Goal: Task Accomplishment & Management: Manage account settings

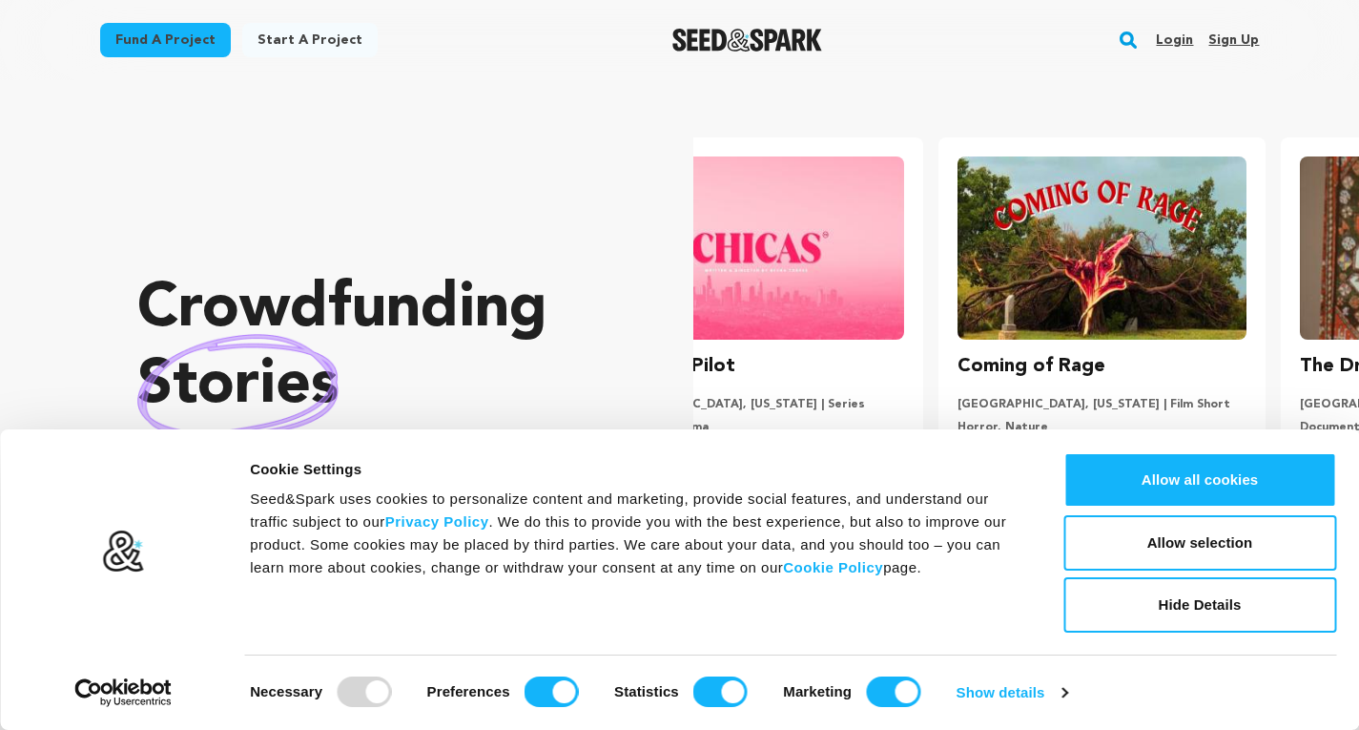
scroll to position [0, 358]
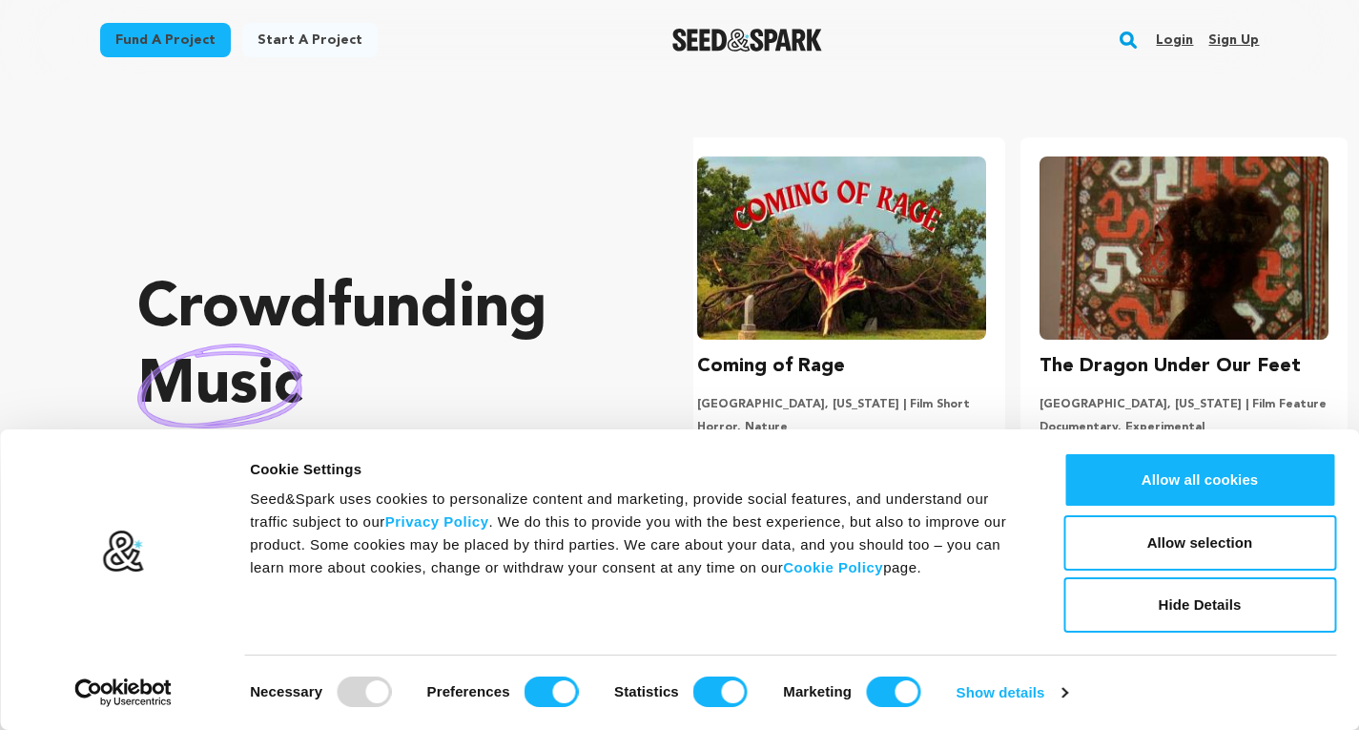
click at [1180, 34] on link "Login" at bounding box center [1174, 40] width 37 height 31
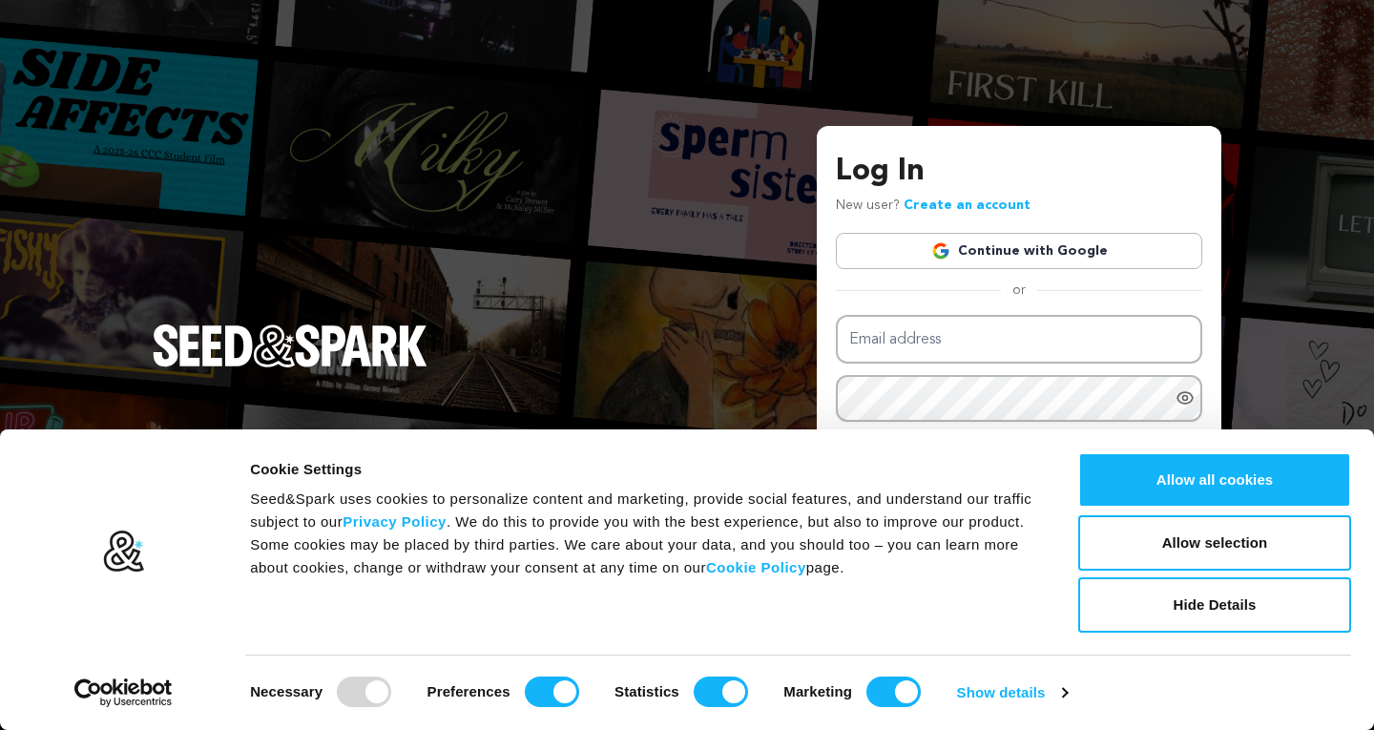
click at [982, 243] on link "Continue with Google" at bounding box center [1019, 251] width 366 height 36
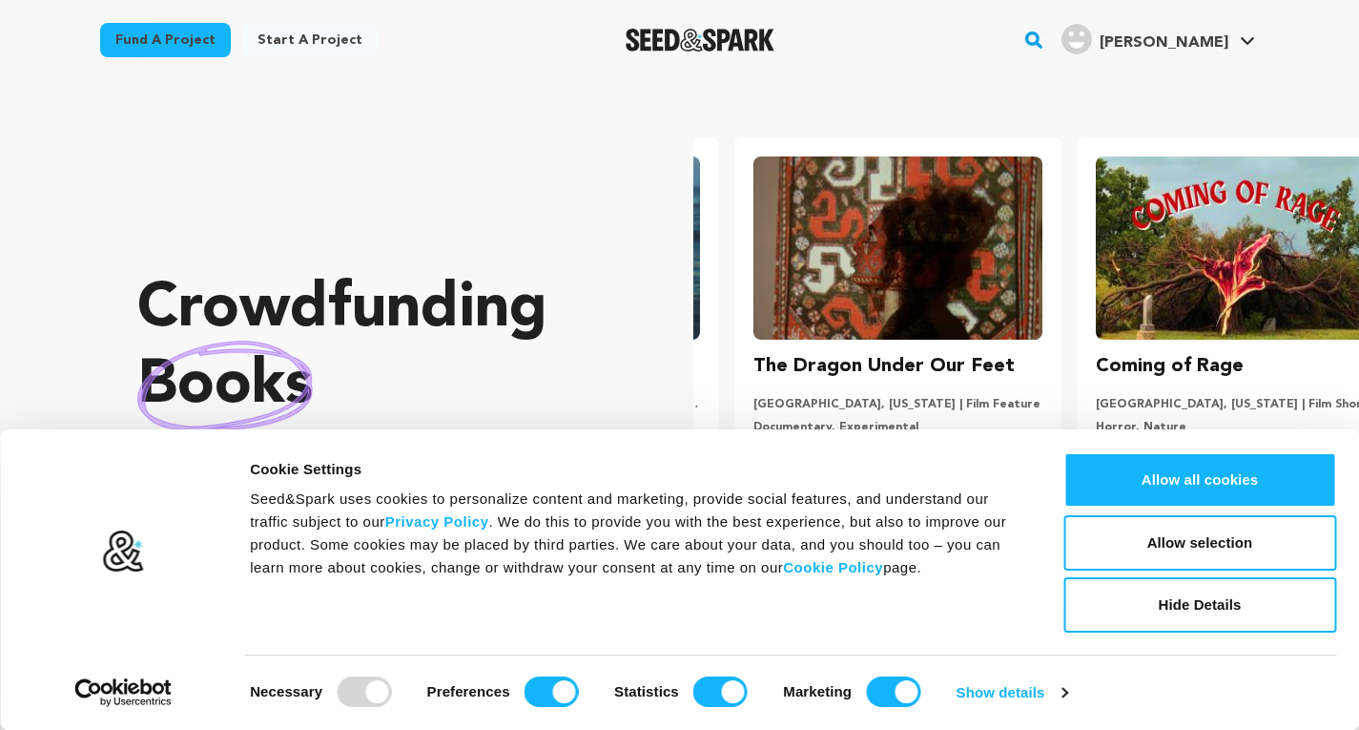
scroll to position [0, 358]
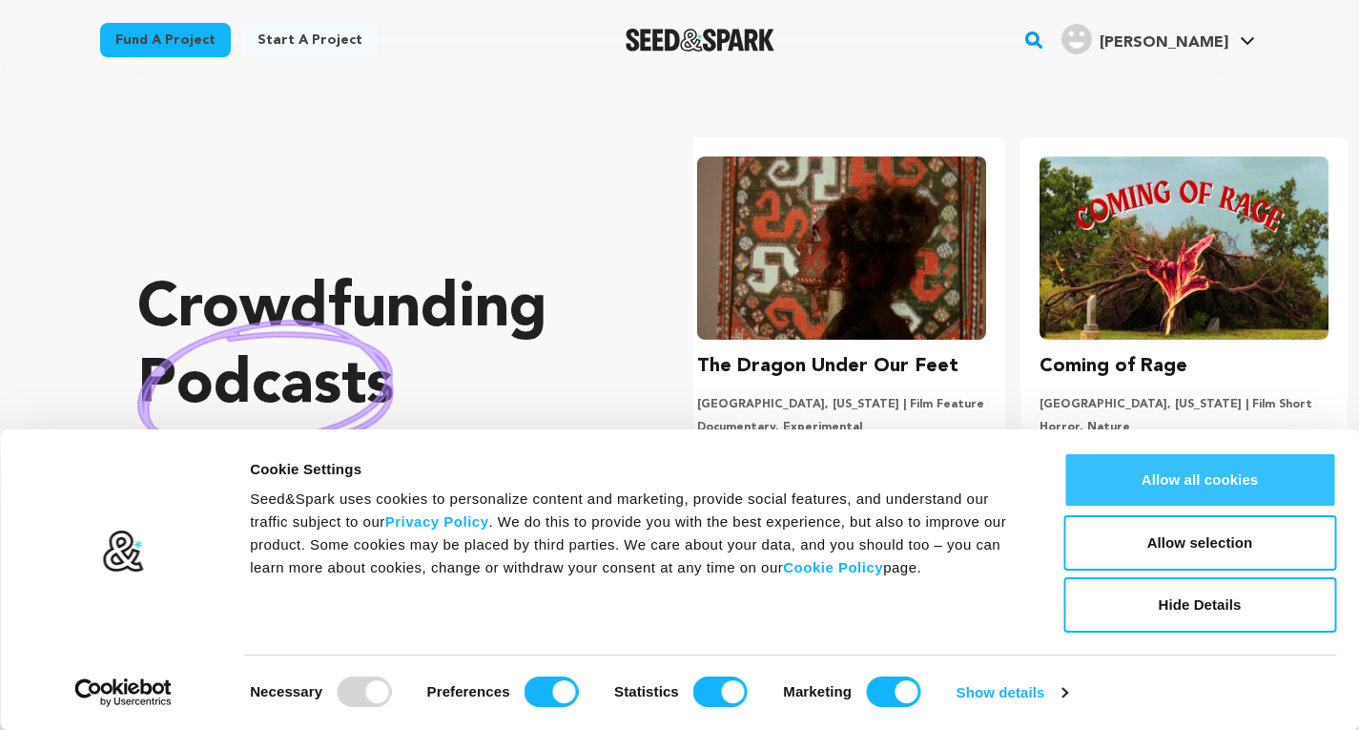
click at [1153, 467] on button "Allow all cookies" at bounding box center [1200, 479] width 273 height 55
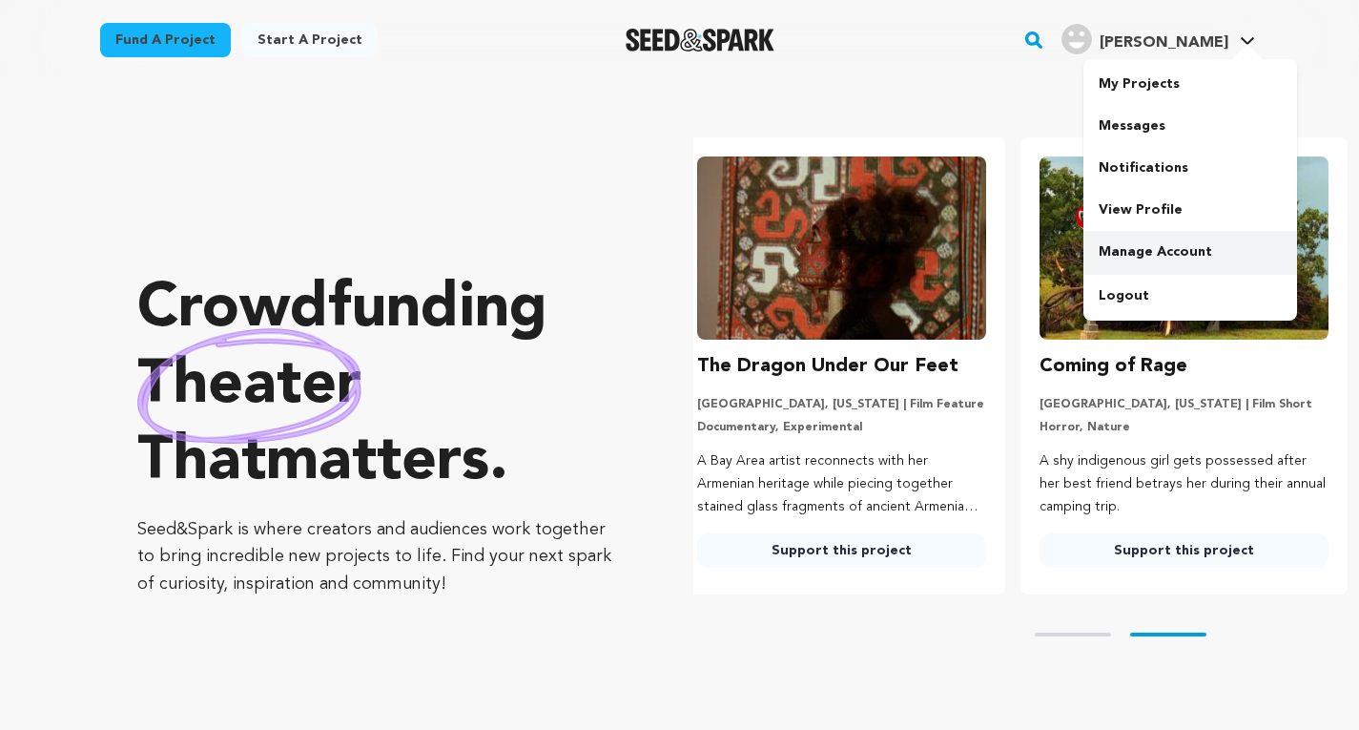
click at [1158, 248] on link "Manage Account" at bounding box center [1191, 252] width 214 height 42
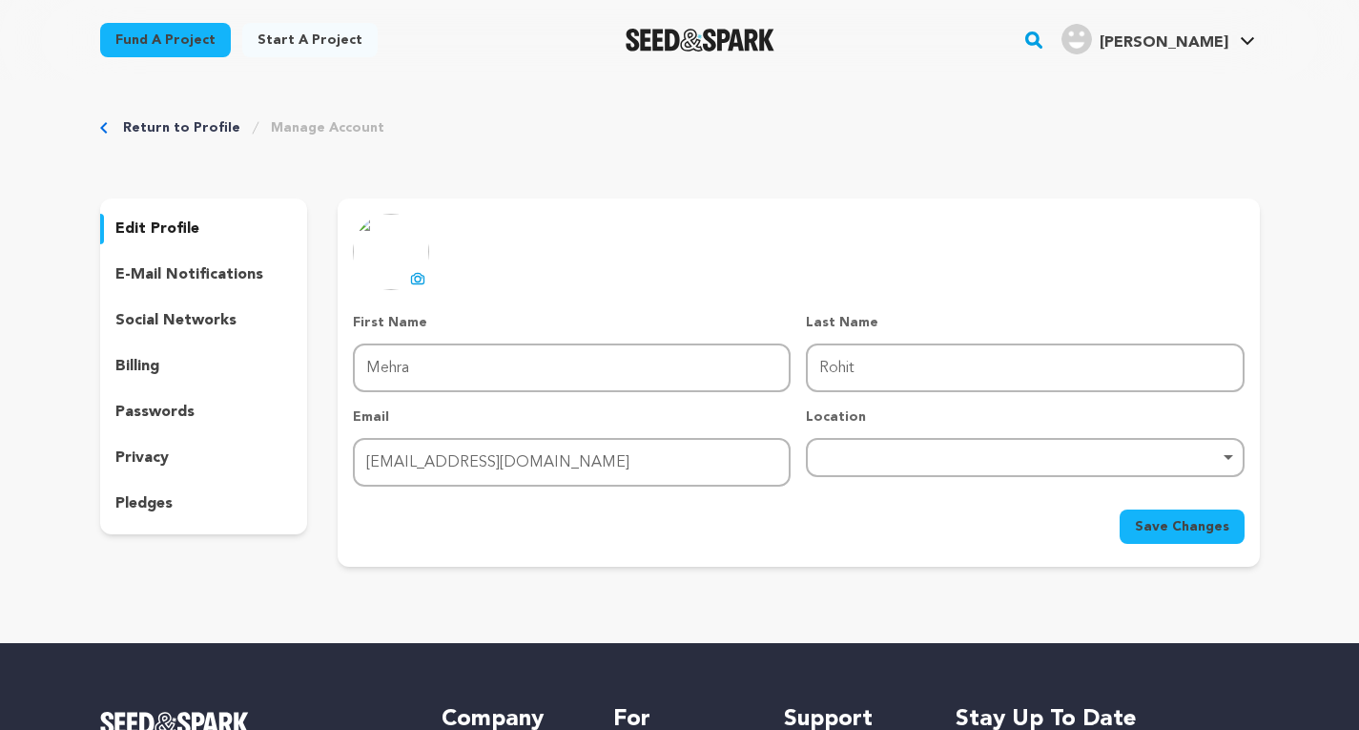
drag, startPoint x: 160, startPoint y: 274, endPoint x: 164, endPoint y: 307, distance: 33.6
click at [159, 274] on p "e-mail notifications" at bounding box center [189, 274] width 148 height 23
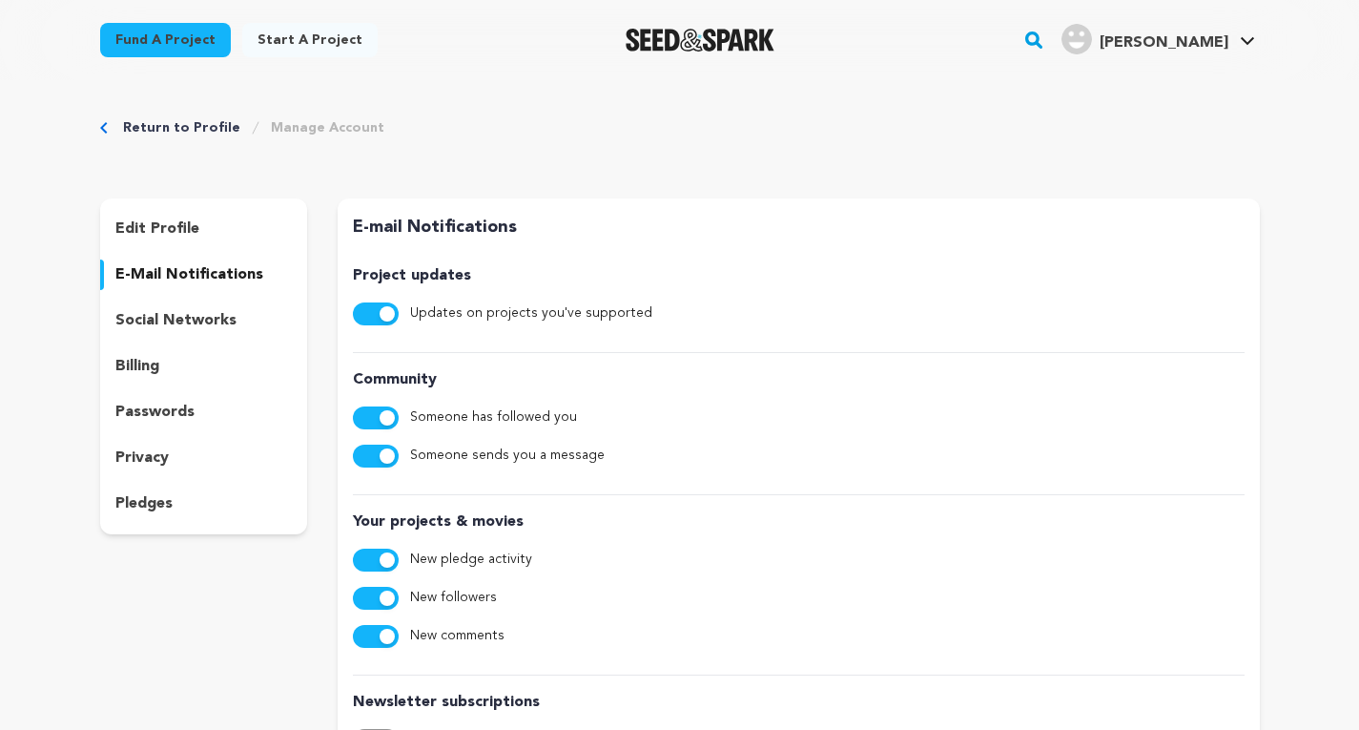
click at [164, 408] on p "passwords" at bounding box center [154, 412] width 79 height 23
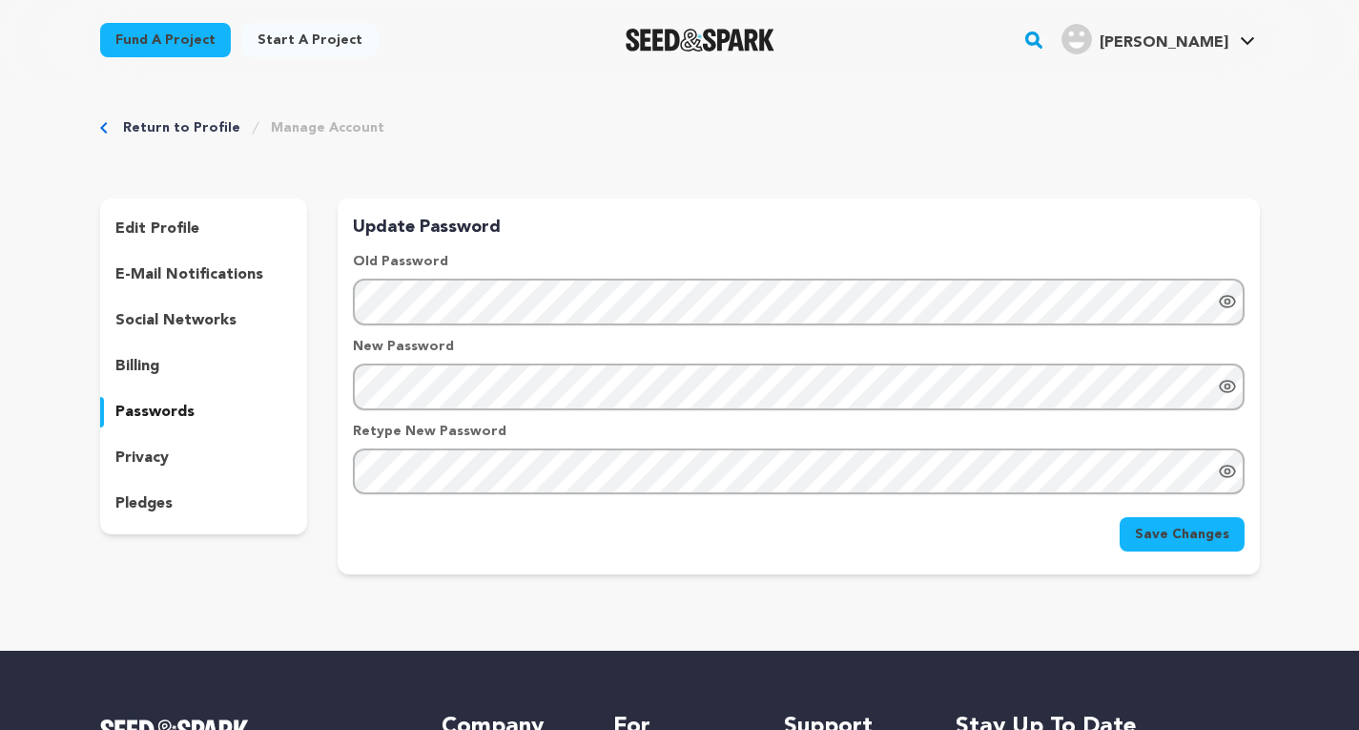
click at [153, 376] on p "billing" at bounding box center [137, 366] width 44 height 23
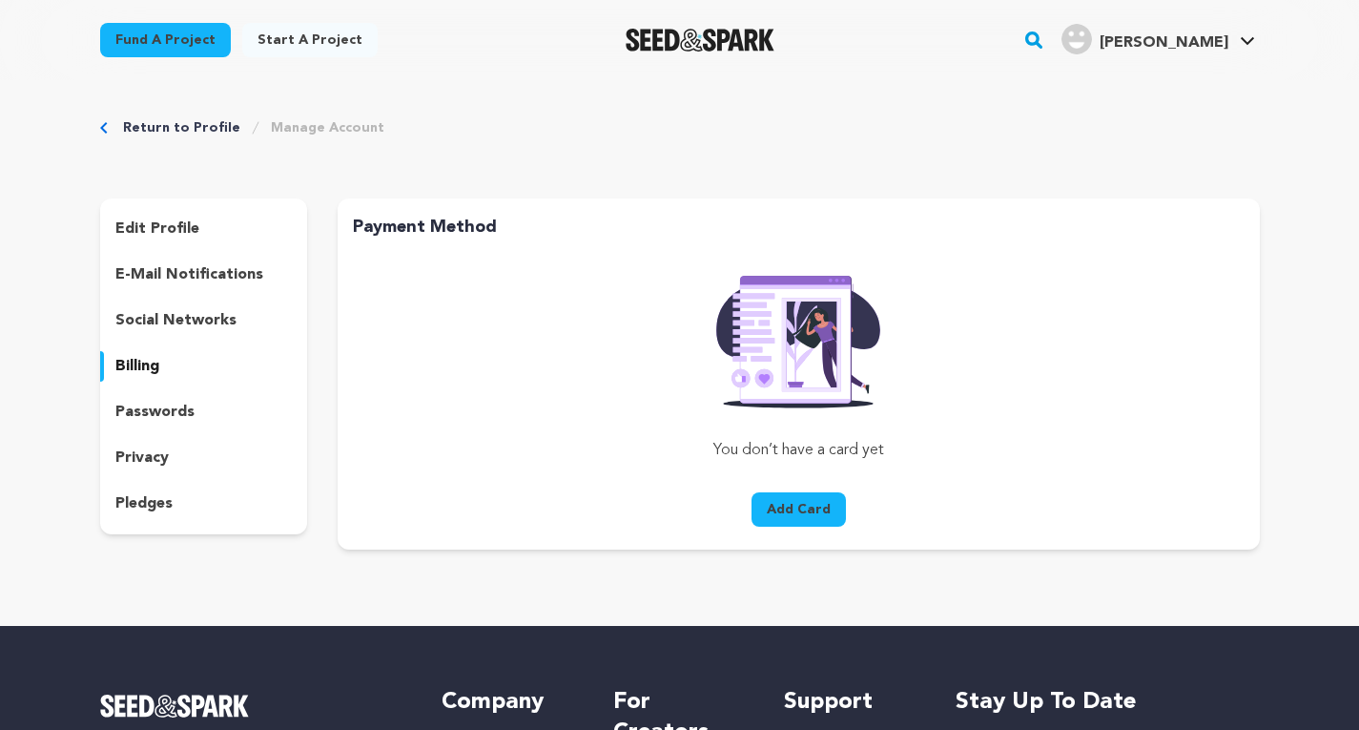
click at [187, 310] on p "social networks" at bounding box center [175, 320] width 121 height 23
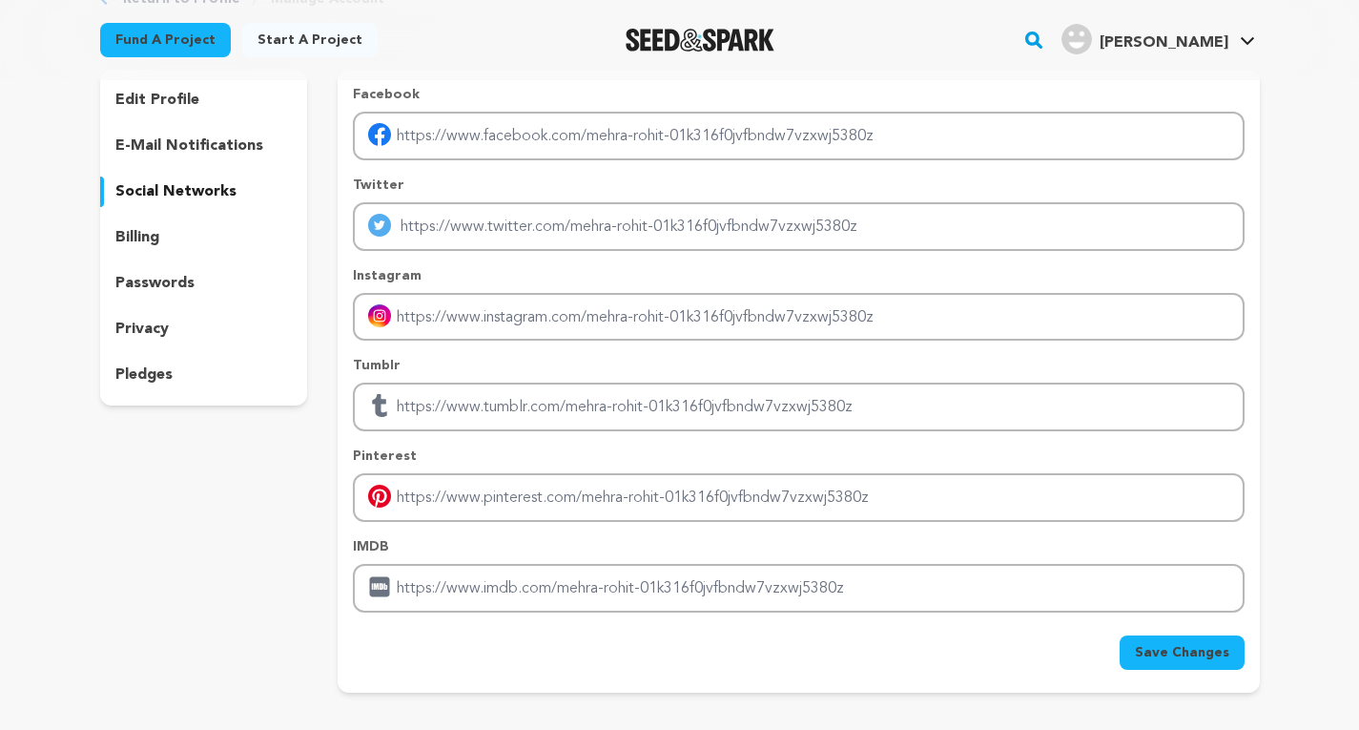
scroll to position [95, 0]
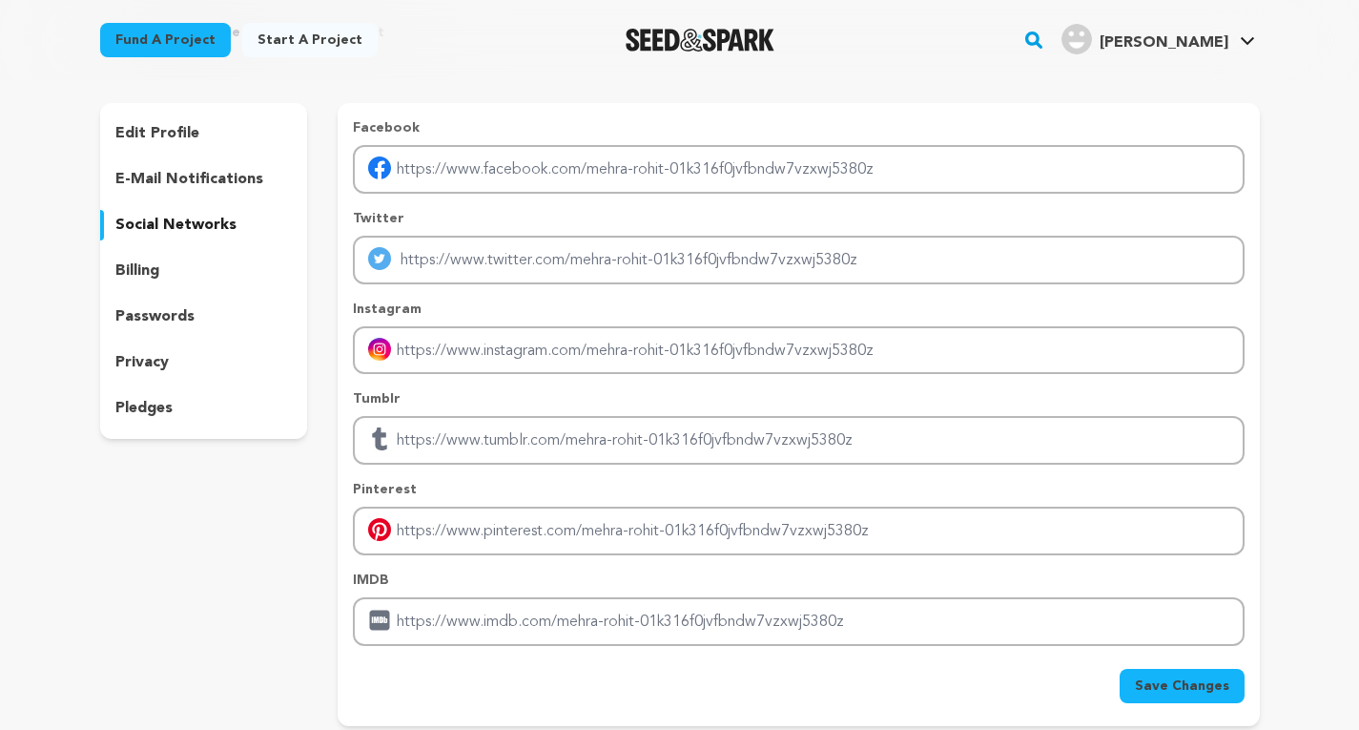
click at [150, 264] on p "billing" at bounding box center [137, 270] width 44 height 23
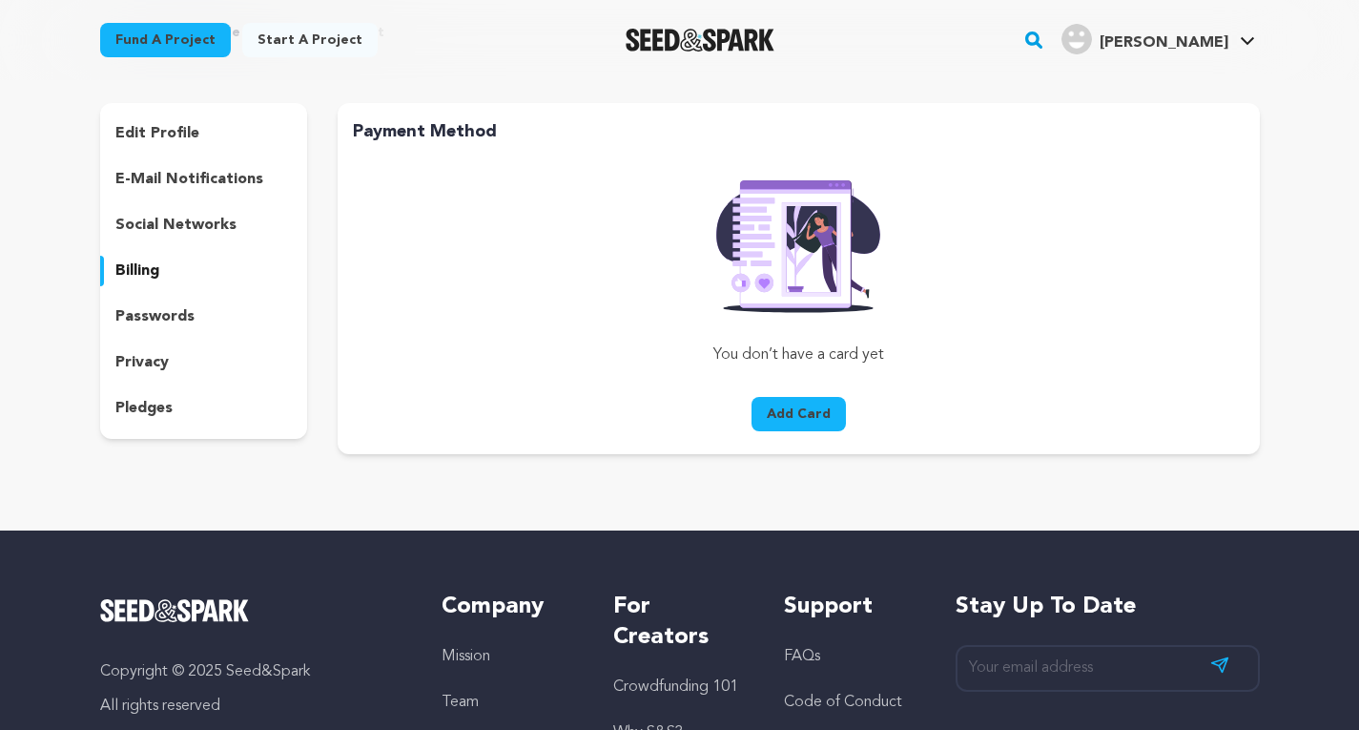
click at [157, 320] on p "passwords" at bounding box center [154, 316] width 79 height 23
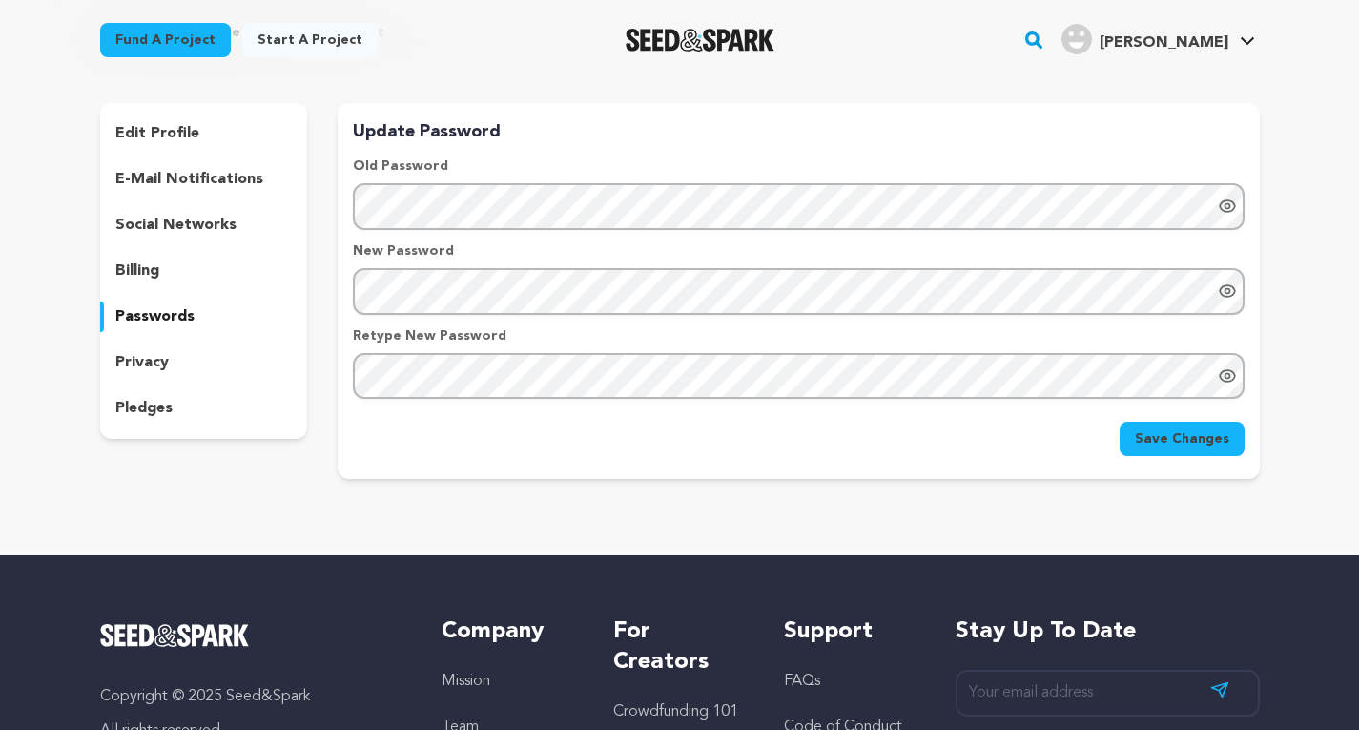
click at [150, 351] on p "privacy" at bounding box center [141, 362] width 53 height 23
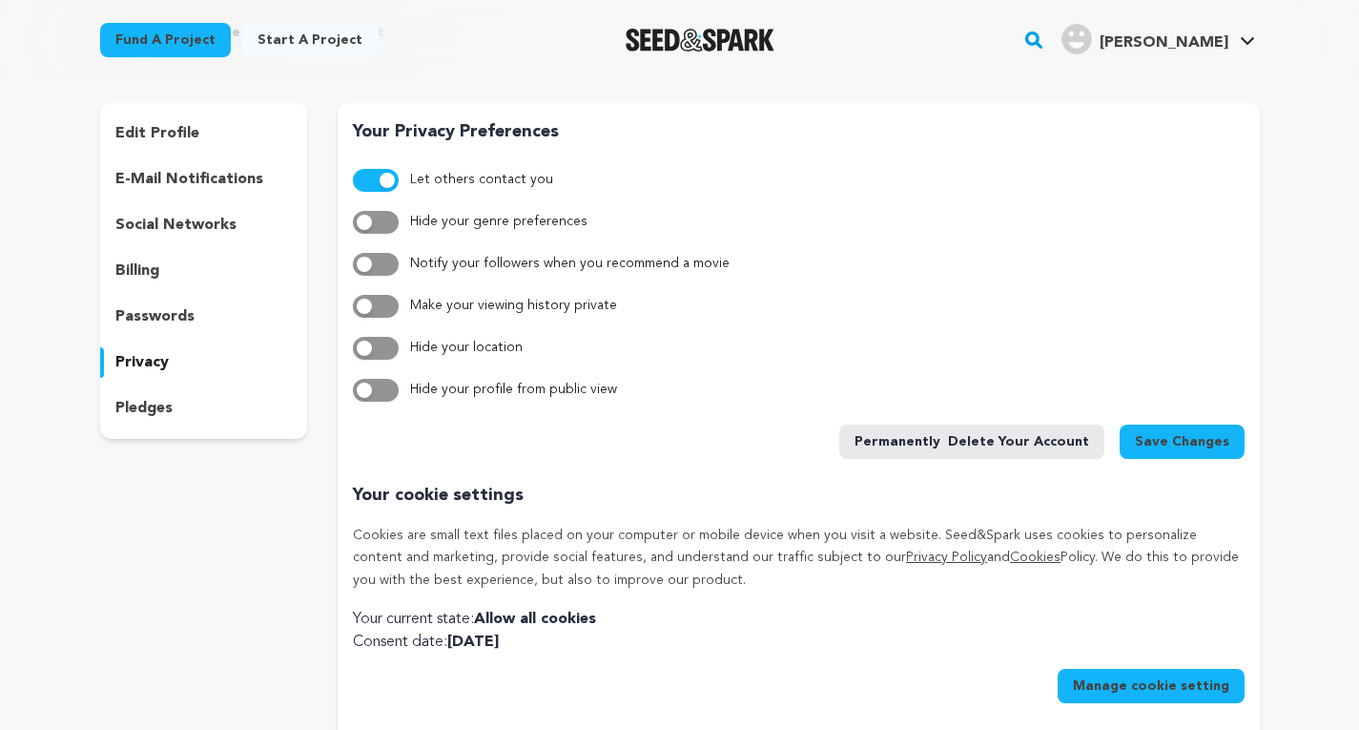
click at [142, 401] on p "pledges" at bounding box center [143, 408] width 57 height 23
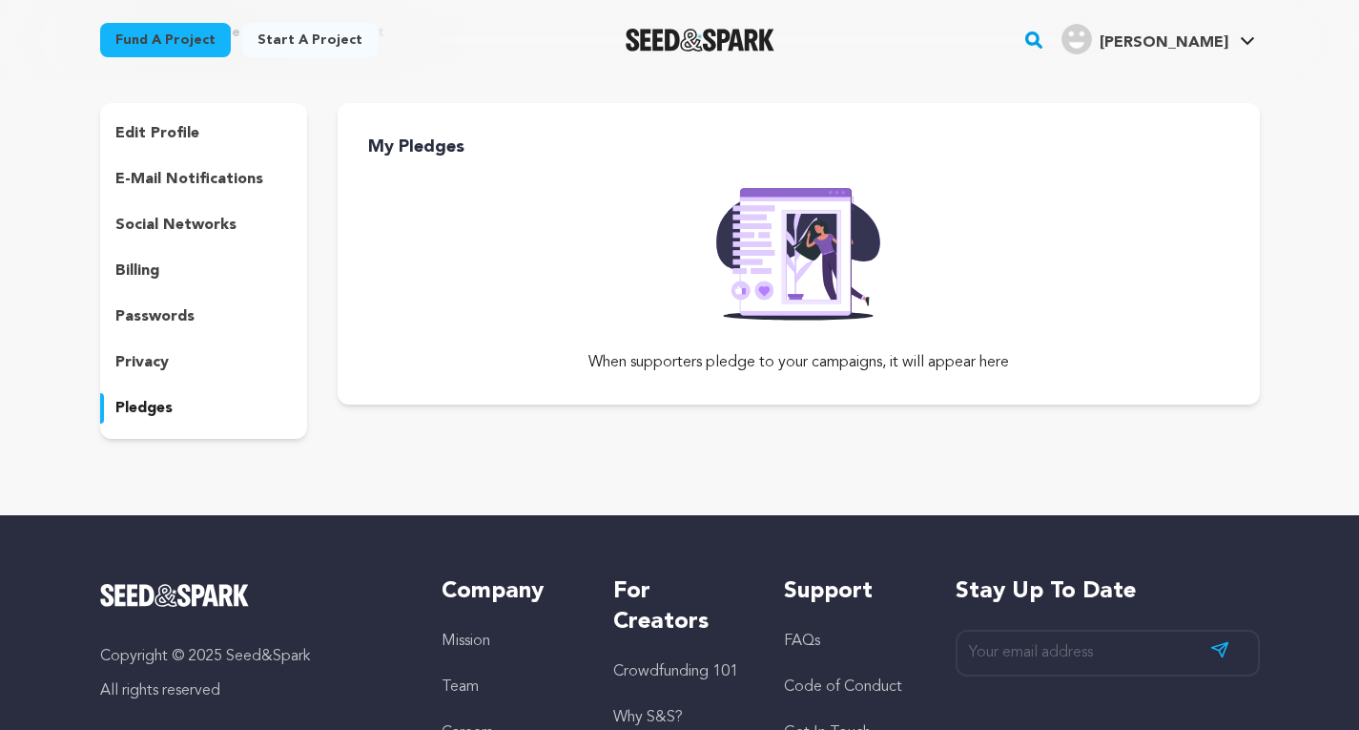
click at [147, 371] on p "privacy" at bounding box center [141, 362] width 53 height 23
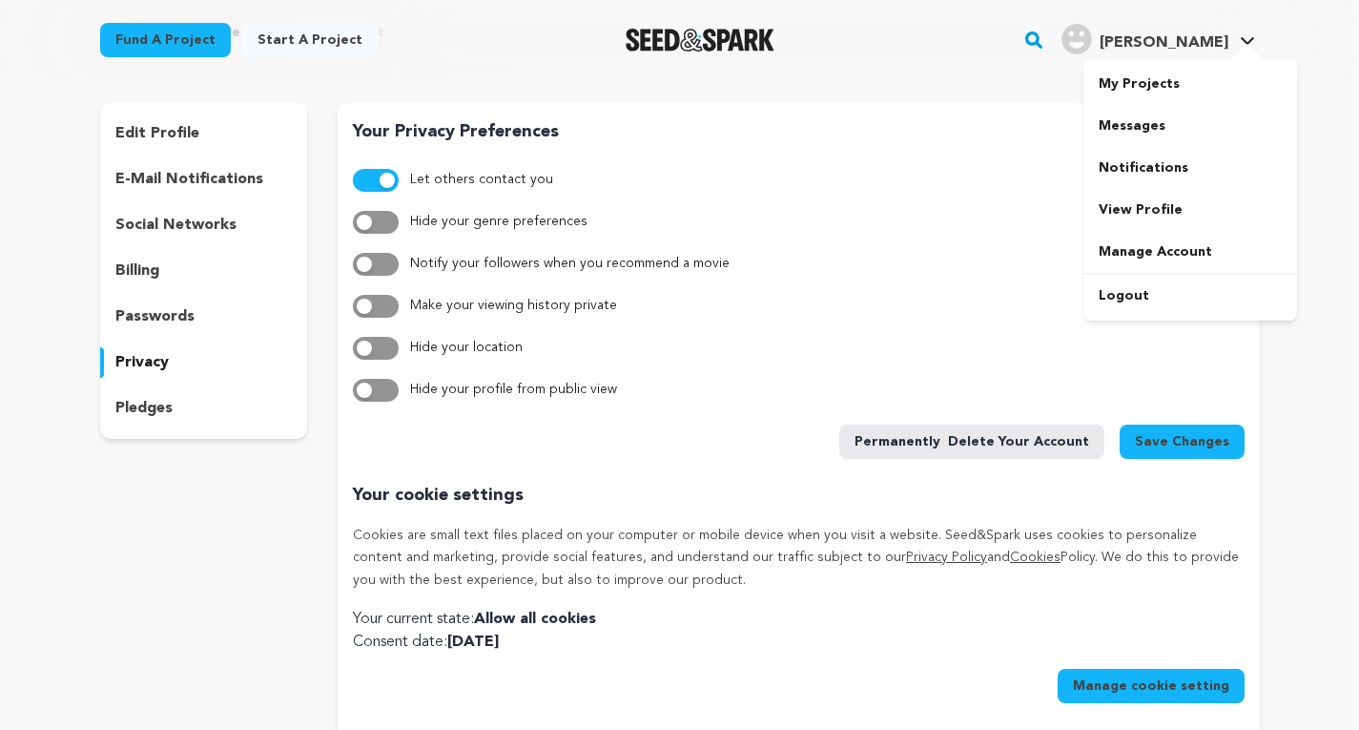
click at [1206, 31] on div "[PERSON_NAME]" at bounding box center [1145, 39] width 167 height 31
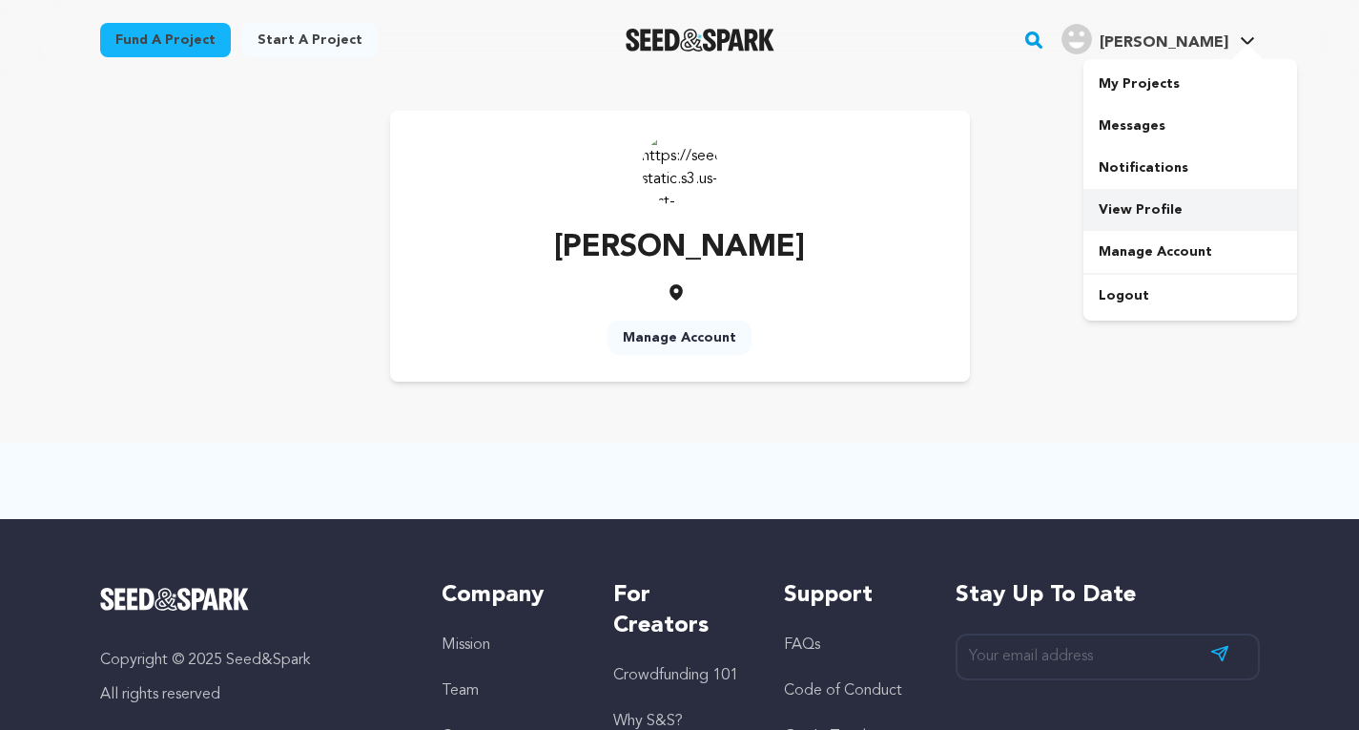
click at [1164, 211] on link "View Profile" at bounding box center [1191, 210] width 214 height 42
click at [693, 334] on link "Manage Account" at bounding box center [680, 338] width 144 height 34
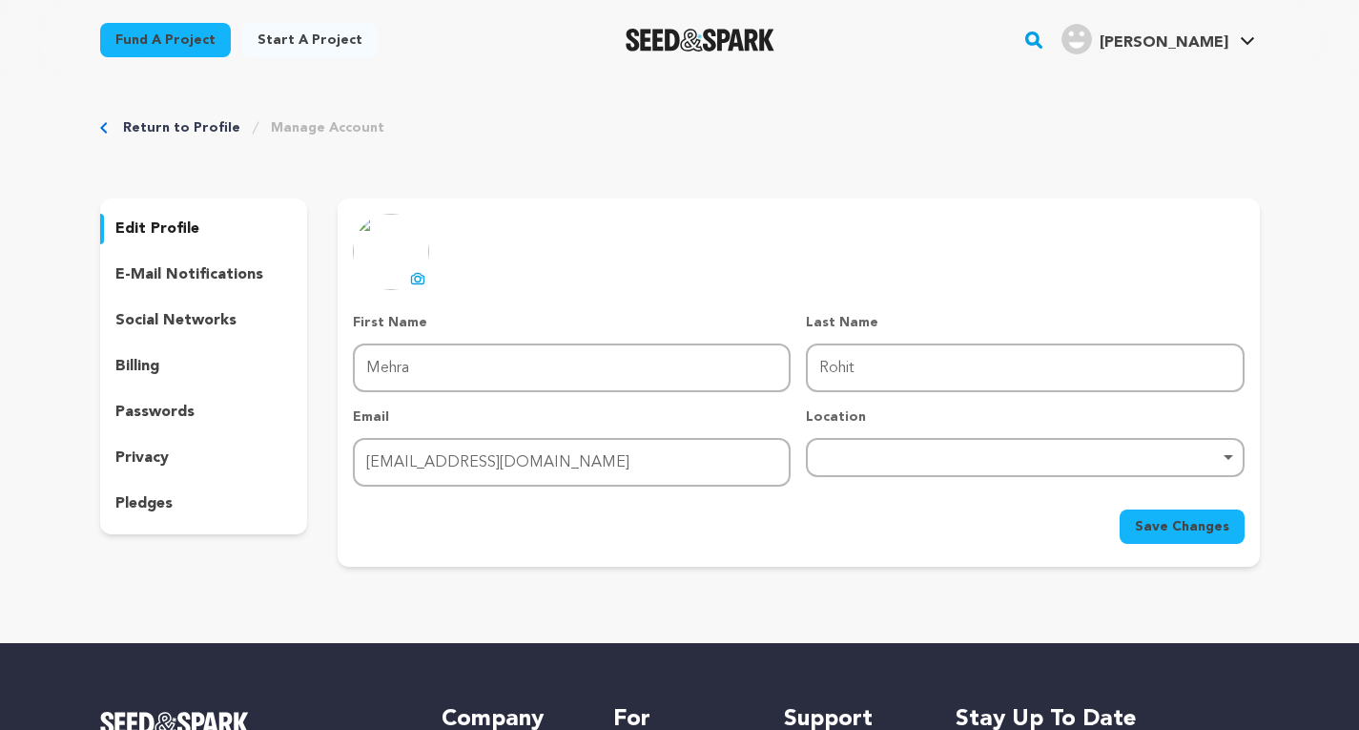
click at [323, 32] on link "Start a project" at bounding box center [309, 40] width 135 height 34
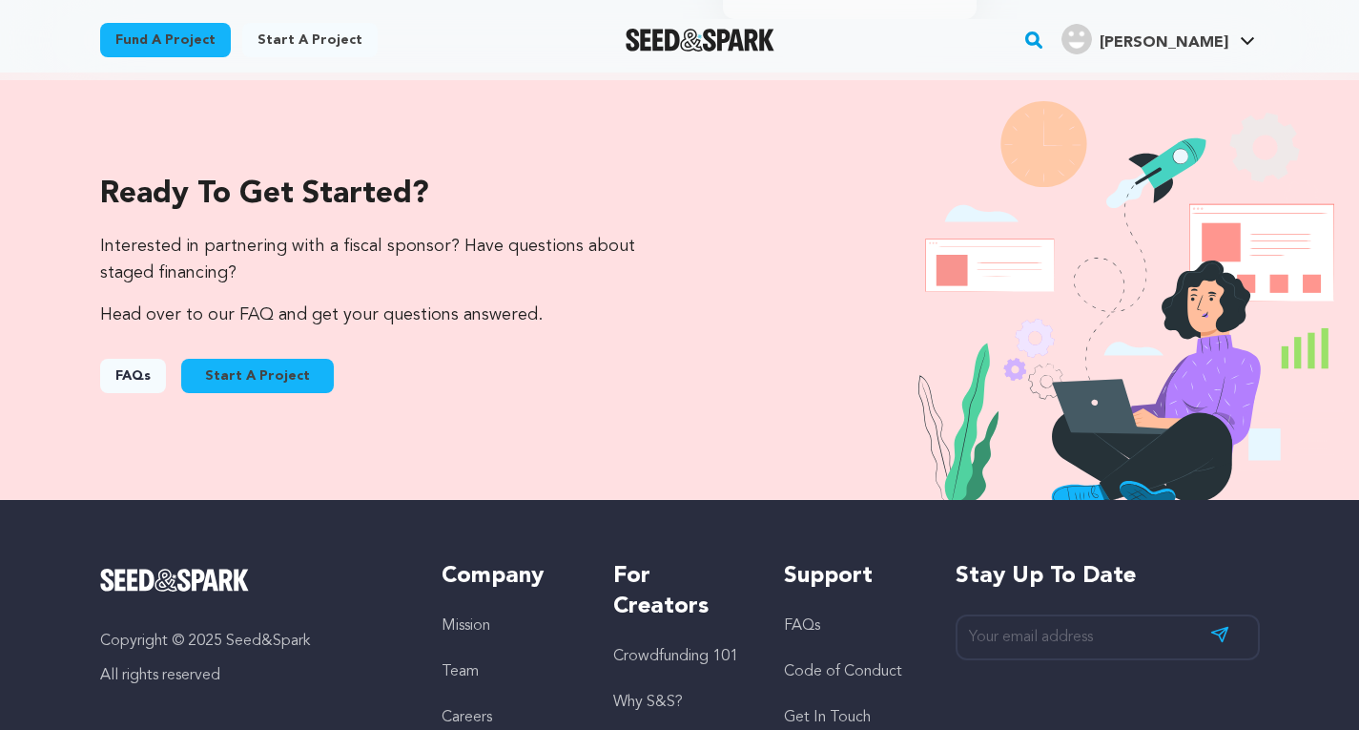
scroll to position [2170, 0]
